Goal: Information Seeking & Learning: Compare options

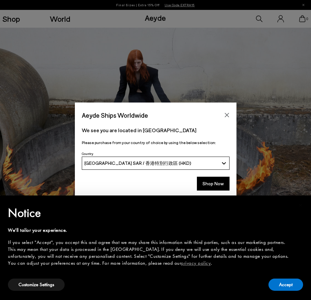
scroll to position [132, 0]
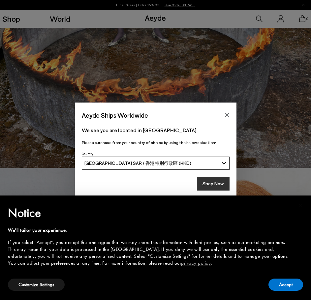
click at [227, 178] on button "Shop Now" at bounding box center [213, 184] width 33 height 14
click at [275, 287] on button "Accept" at bounding box center [286, 285] width 35 height 12
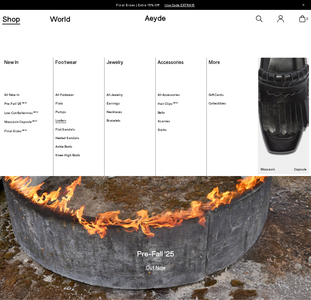
click at [61, 120] on span "Loafers" at bounding box center [60, 121] width 11 height 4
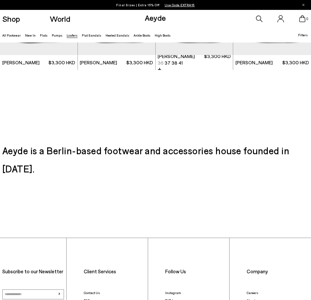
scroll to position [892, 0]
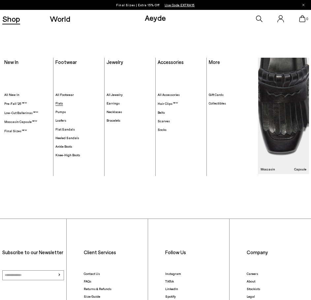
click at [61, 103] on span "Flats" at bounding box center [59, 103] width 8 height 4
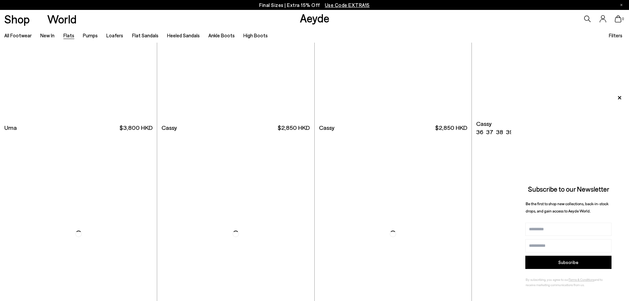
scroll to position [1057, 0]
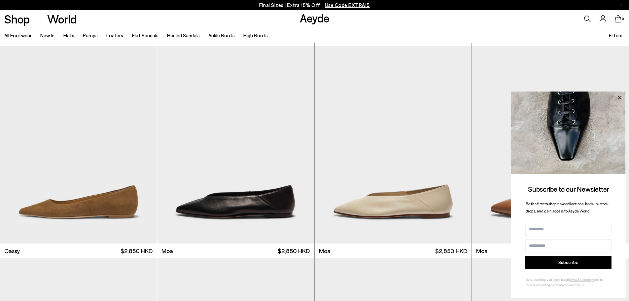
click at [316, 96] on icon at bounding box center [619, 97] width 9 height 9
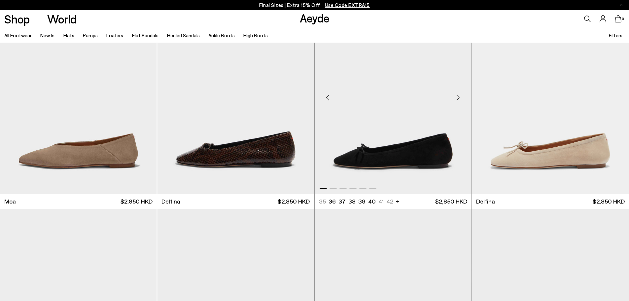
scroll to position [1519, 0]
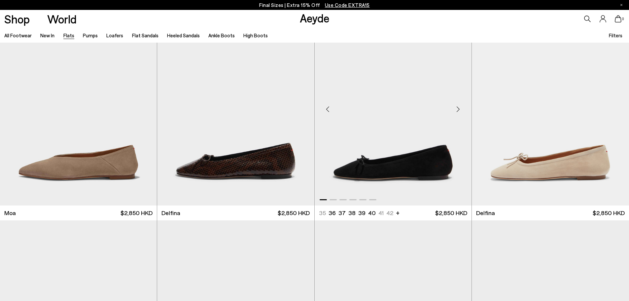
click at [316, 112] on div "Next slide" at bounding box center [458, 109] width 20 height 20
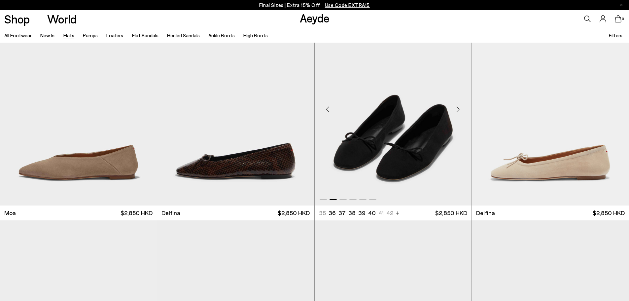
click at [316, 111] on div "Next slide" at bounding box center [458, 109] width 20 height 20
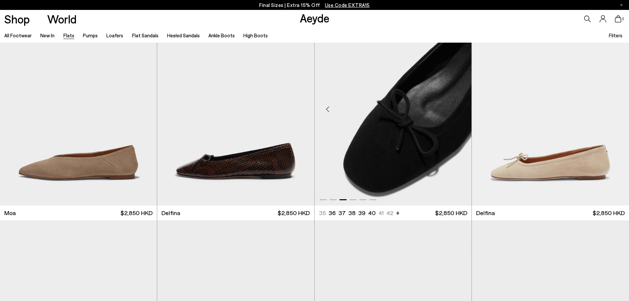
click at [316, 111] on div "Next slide" at bounding box center [458, 109] width 20 height 20
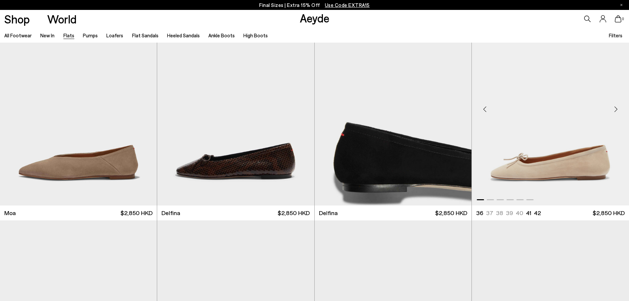
click at [316, 114] on div "Next slide" at bounding box center [616, 109] width 20 height 20
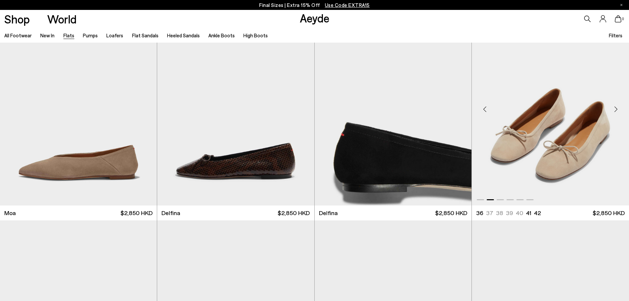
click at [316, 114] on div "Next slide" at bounding box center [616, 109] width 20 height 20
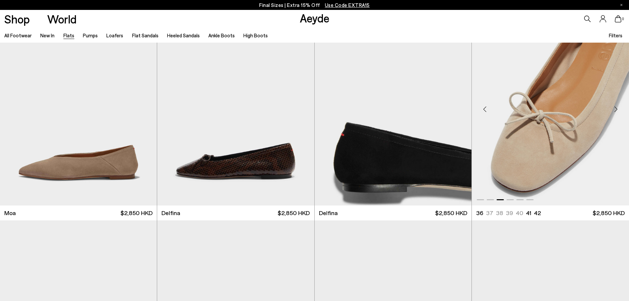
click at [316, 114] on div "Next slide" at bounding box center [616, 109] width 20 height 20
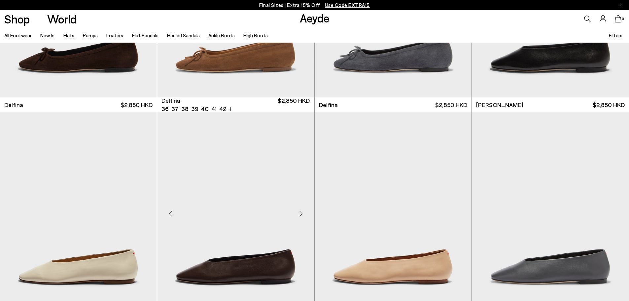
scroll to position [1948, 0]
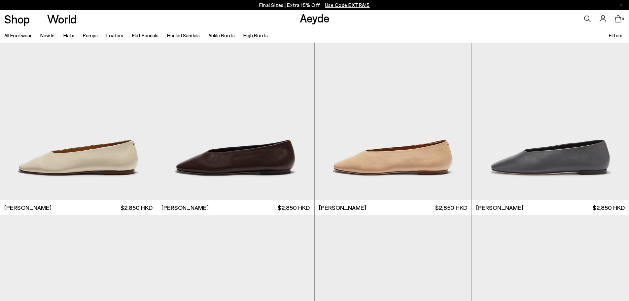
click at [126, 32] on ul "All Footwear New In Flats Pumps Loafers Flat Sandals Heeled Sandals Ankle Boots…" at bounding box center [140, 35] width 272 height 15
click at [90, 36] on link "Pumps" at bounding box center [90, 35] width 15 height 6
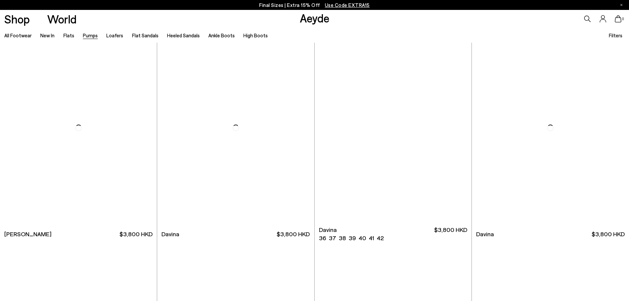
scroll to position [1552, 0]
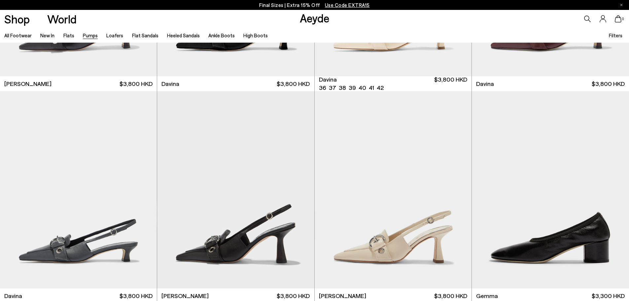
scroll to position [1750, 0]
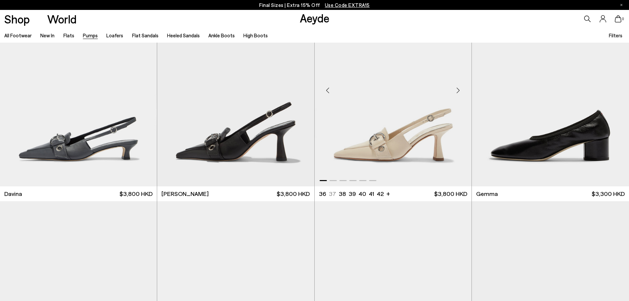
click at [459, 95] on div "Next slide" at bounding box center [458, 90] width 20 height 20
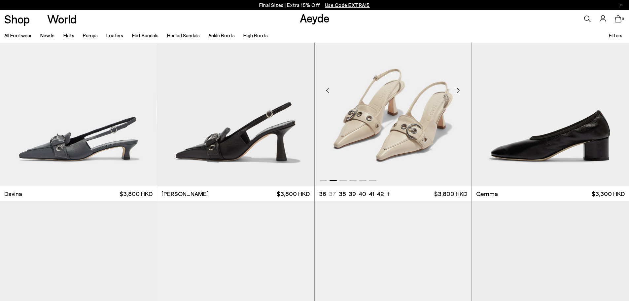
click at [459, 95] on div "Next slide" at bounding box center [458, 90] width 20 height 20
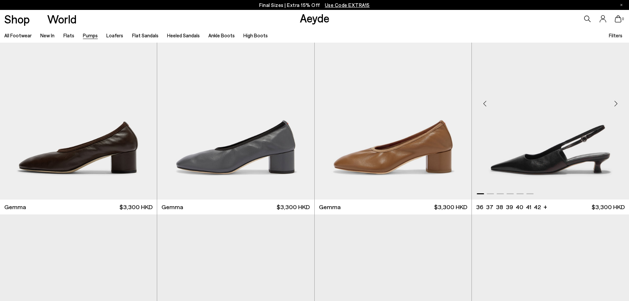
scroll to position [1948, 0]
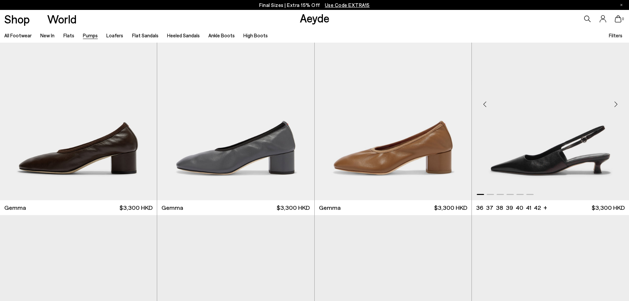
click at [615, 102] on div "Next slide" at bounding box center [616, 104] width 20 height 20
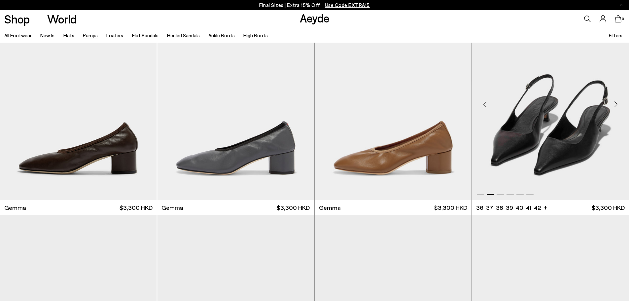
click at [615, 102] on div "Next slide" at bounding box center [616, 104] width 20 height 20
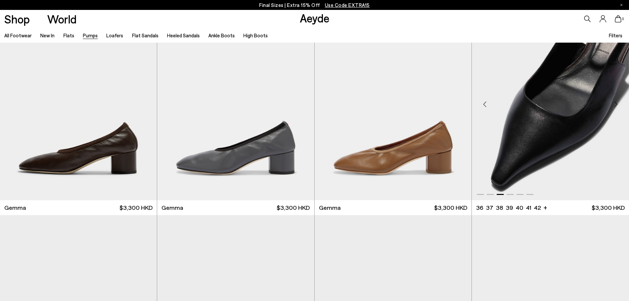
click at [615, 102] on div "Next slide" at bounding box center [616, 104] width 20 height 20
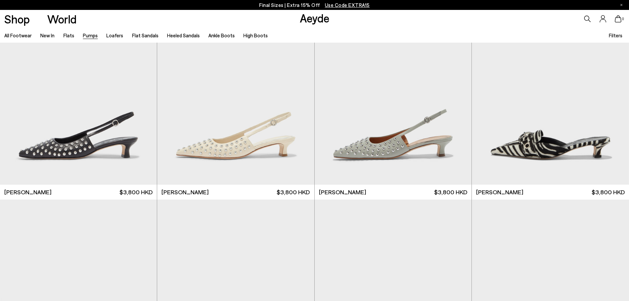
scroll to position [3434, 0]
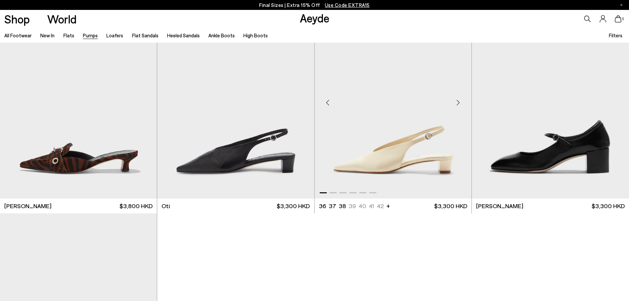
click at [458, 106] on div "Next slide" at bounding box center [458, 102] width 20 height 20
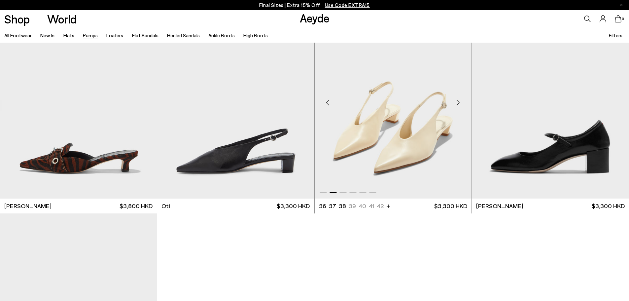
click at [458, 106] on div "Next slide" at bounding box center [458, 102] width 20 height 20
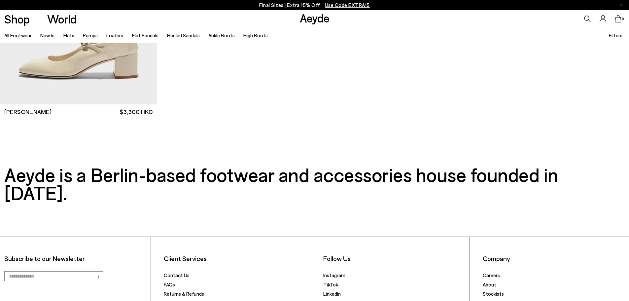
scroll to position [3808, 0]
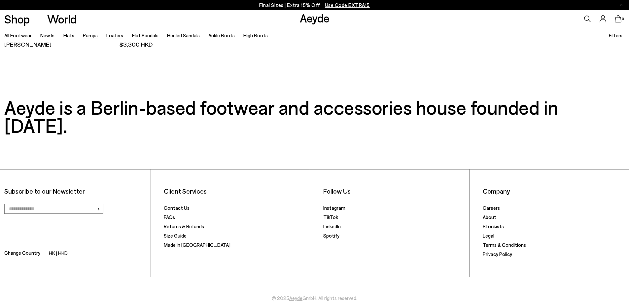
click at [118, 35] on link "Loafers" at bounding box center [114, 35] width 17 height 6
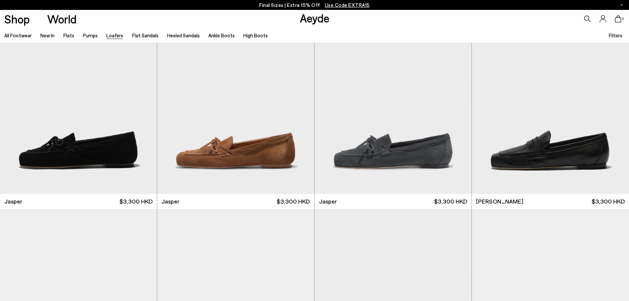
scroll to position [396, 0]
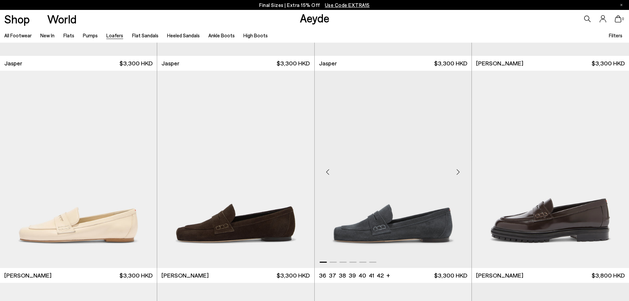
click at [456, 168] on div "Next slide" at bounding box center [458, 172] width 20 height 20
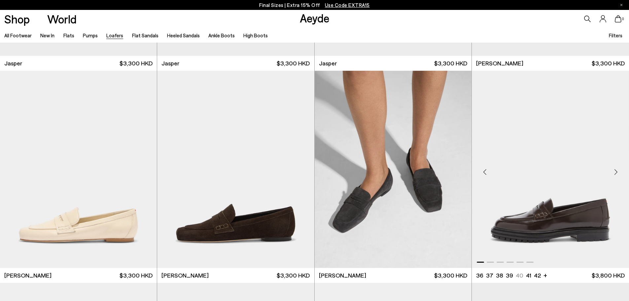
click at [618, 165] on div "Next slide" at bounding box center [616, 172] width 20 height 20
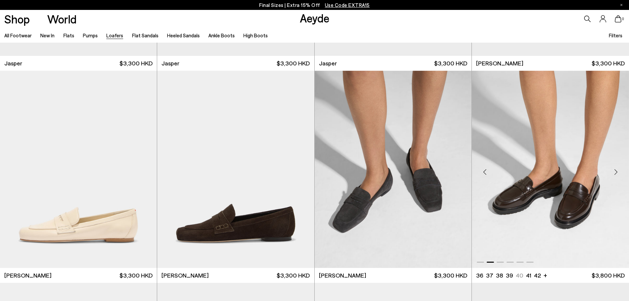
click at [618, 168] on div "Next slide" at bounding box center [616, 172] width 20 height 20
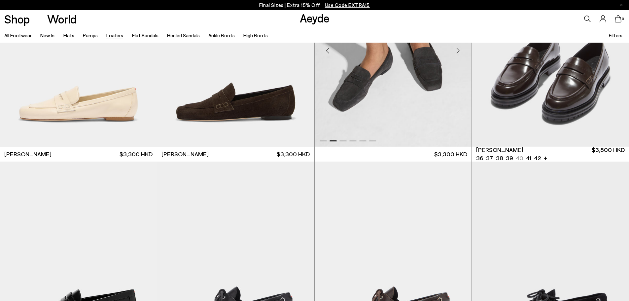
scroll to position [429, 0]
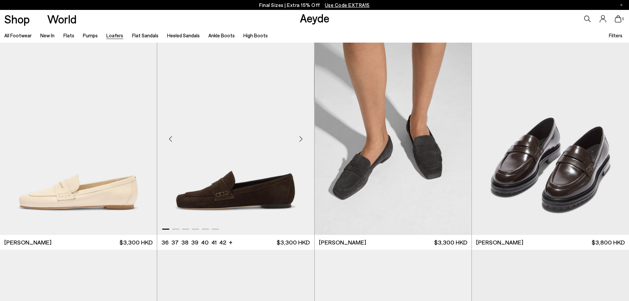
click at [301, 139] on div "Next slide" at bounding box center [301, 139] width 20 height 20
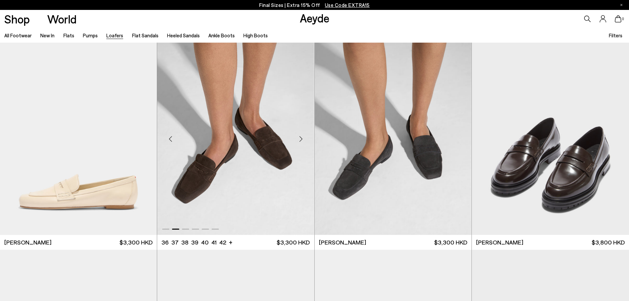
click at [301, 139] on div "Next slide" at bounding box center [301, 139] width 20 height 20
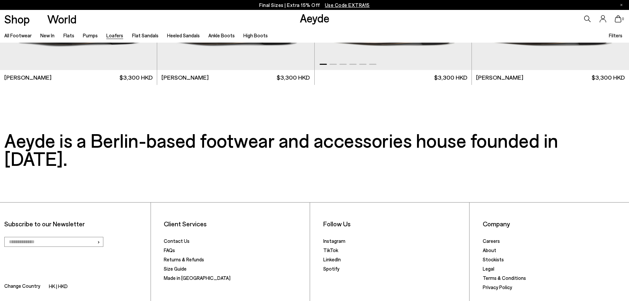
scroll to position [1618, 0]
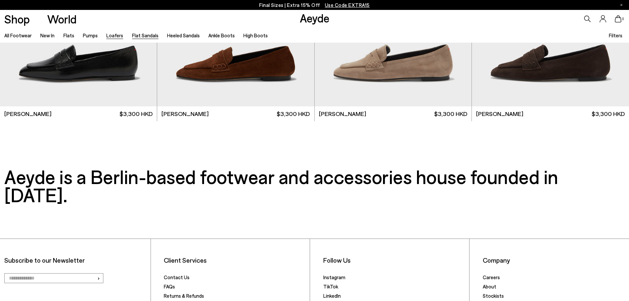
click at [143, 35] on link "Flat Sandals" at bounding box center [145, 35] width 26 height 6
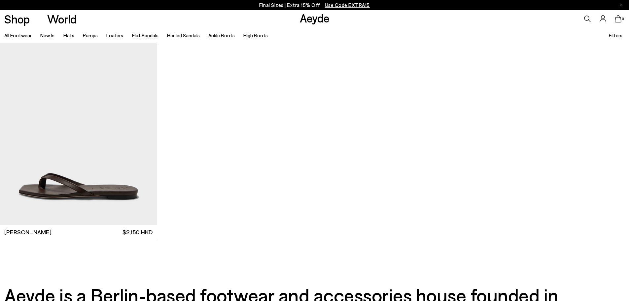
scroll to position [1387, 0]
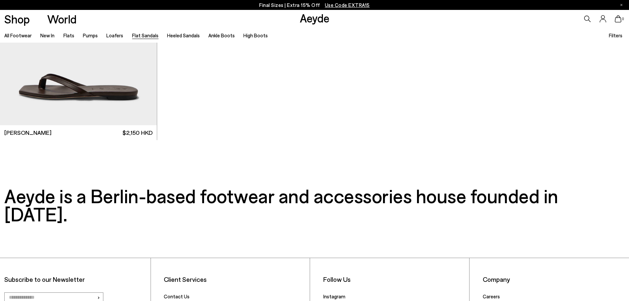
click at [181, 31] on li "Heeled Sandals" at bounding box center [183, 35] width 33 height 9
click at [181, 35] on link "Heeled Sandals" at bounding box center [183, 35] width 33 height 6
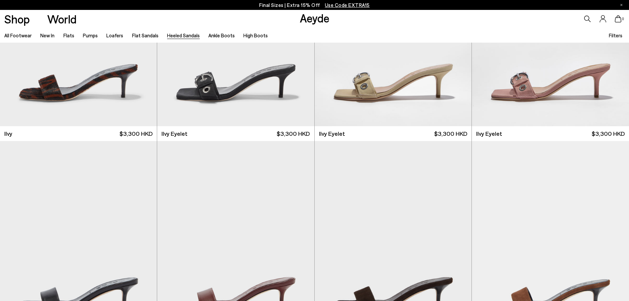
scroll to position [1387, 0]
